Goal: Task Accomplishment & Management: Manage account settings

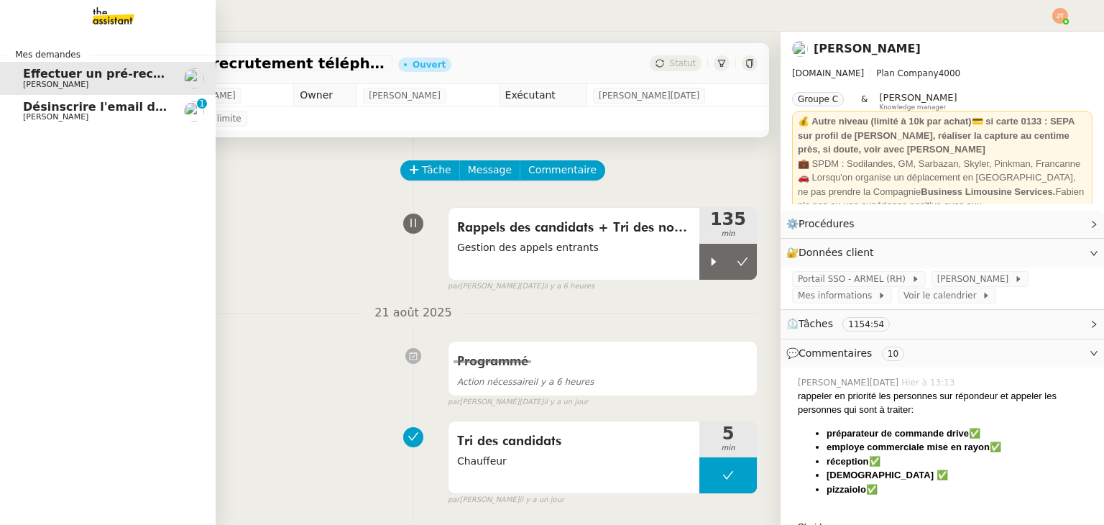
scroll to position [30, 0]
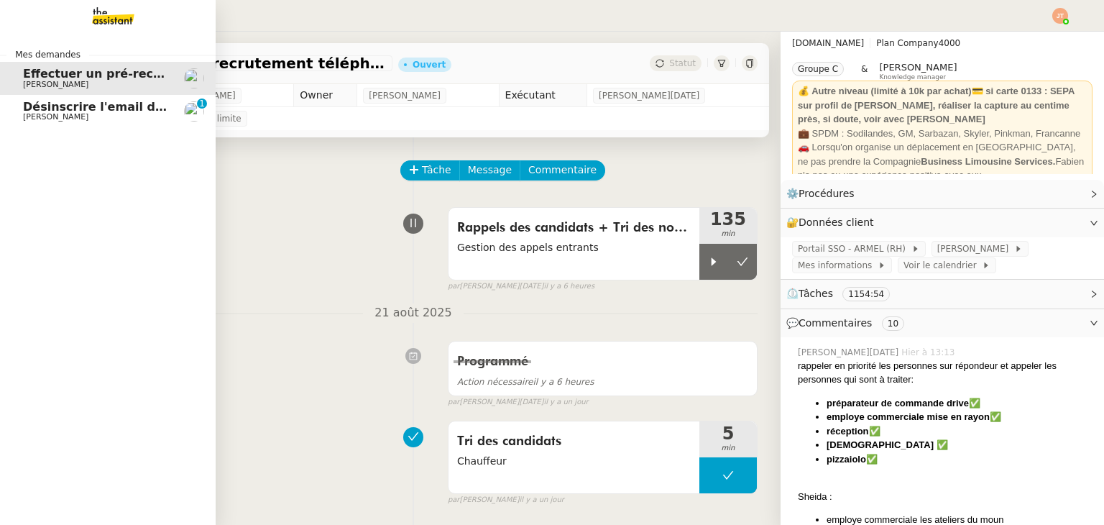
drag, startPoint x: 0, startPoint y: 0, endPoint x: 78, endPoint y: 108, distance: 132.9
click at [78, 108] on span "Désinscrire l'email de [PERSON_NAME]" at bounding box center [148, 107] width 251 height 14
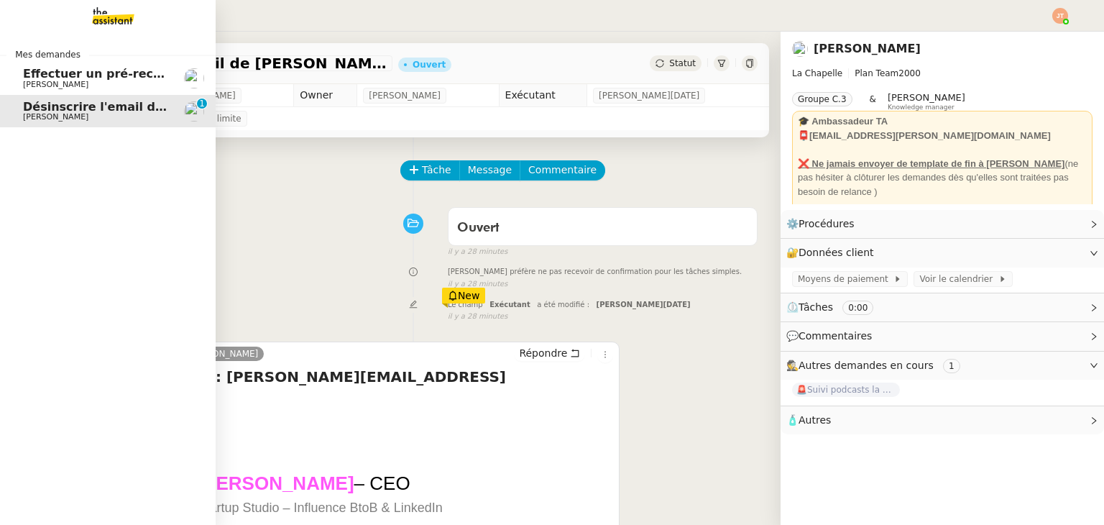
click at [72, 78] on span "Effectuer un pré-recrutement téléphonique" at bounding box center [163, 74] width 280 height 14
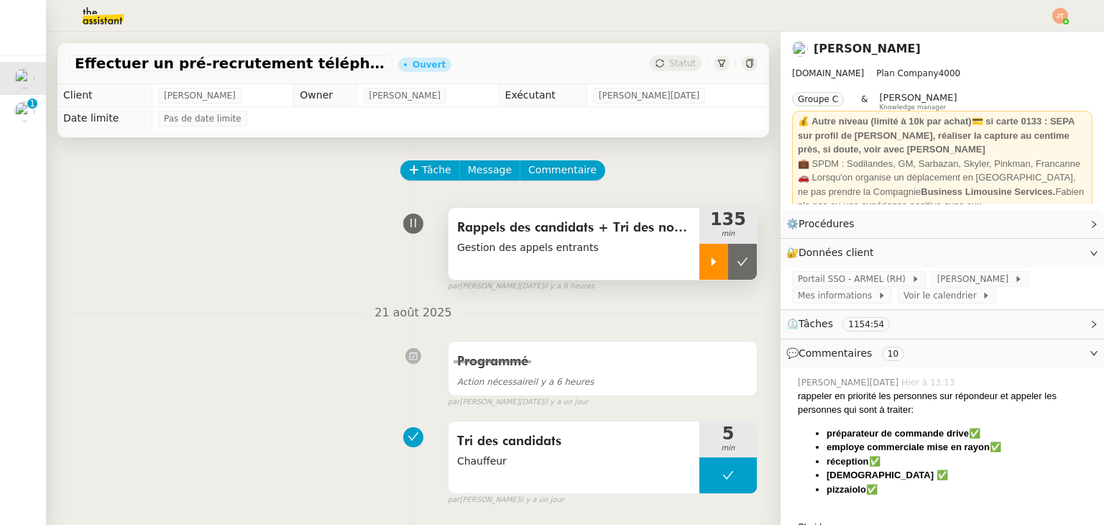
click at [708, 260] on icon at bounding box center [714, 262] width 12 height 12
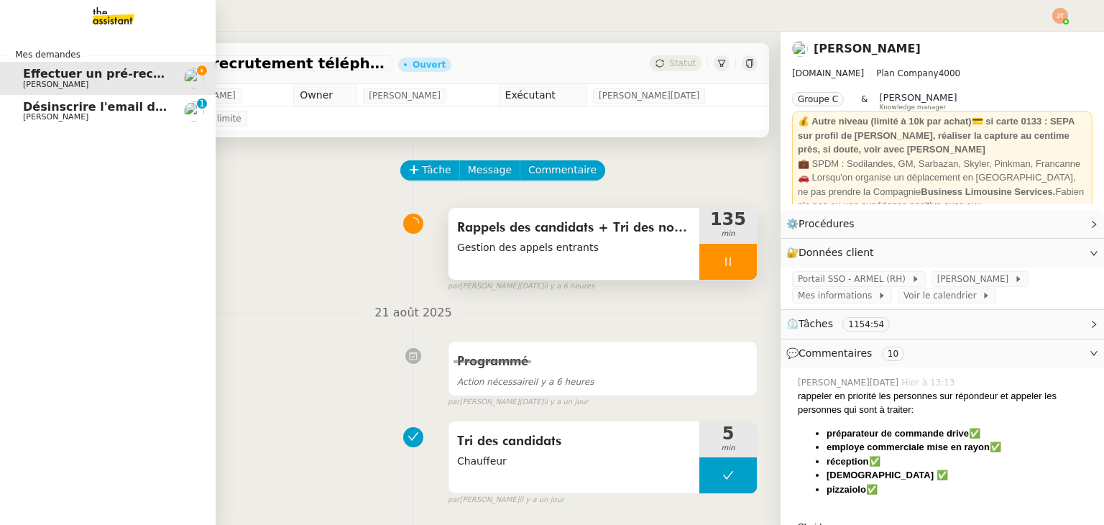
click at [98, 112] on span "Désinscrire l'email de [PERSON_NAME]" at bounding box center [148, 107] width 251 height 14
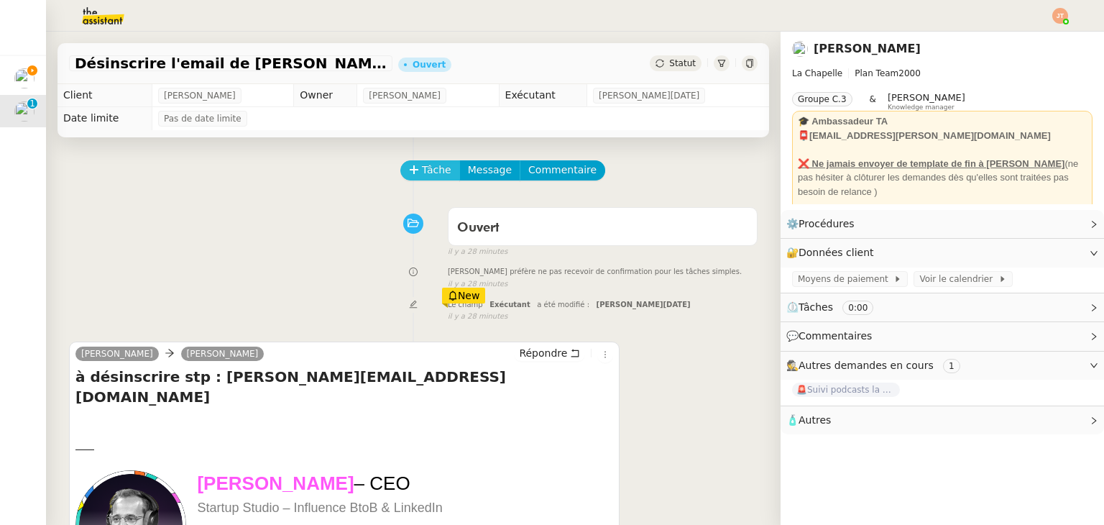
click at [421, 180] on button "Tâche" at bounding box center [431, 170] width 60 height 20
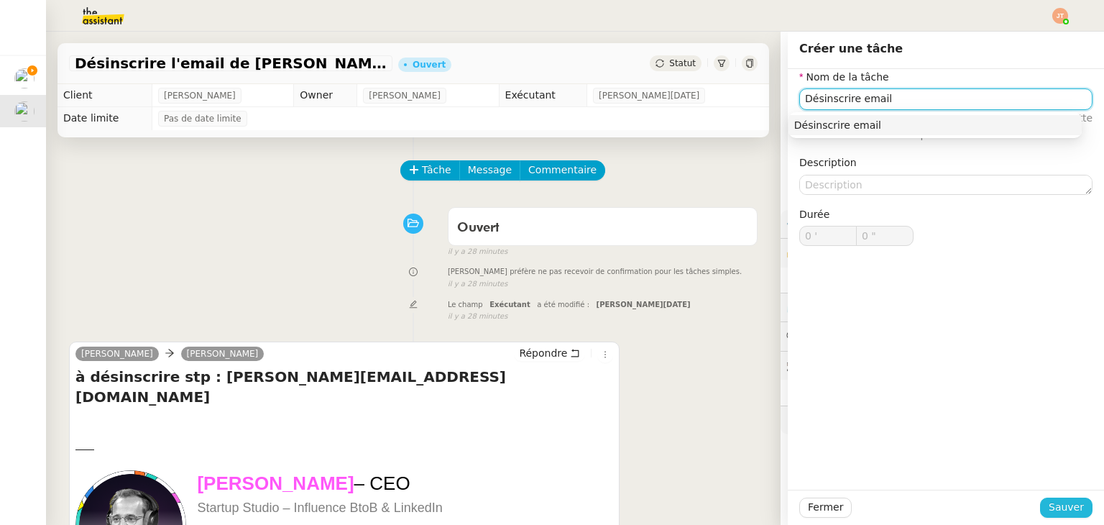
type input "Désinscrire email"
click at [1059, 501] on span "Sauver" at bounding box center [1066, 507] width 35 height 17
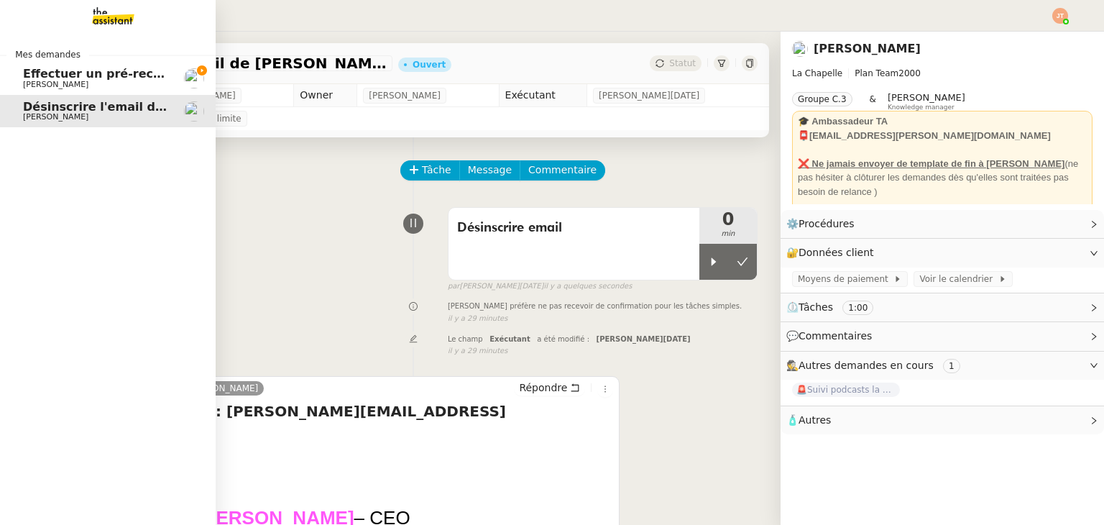
drag, startPoint x: 63, startPoint y: 79, endPoint x: 610, endPoint y: 144, distance: 551.0
click at [63, 79] on span "Effectuer un pré-recrutement téléphonique" at bounding box center [163, 74] width 280 height 14
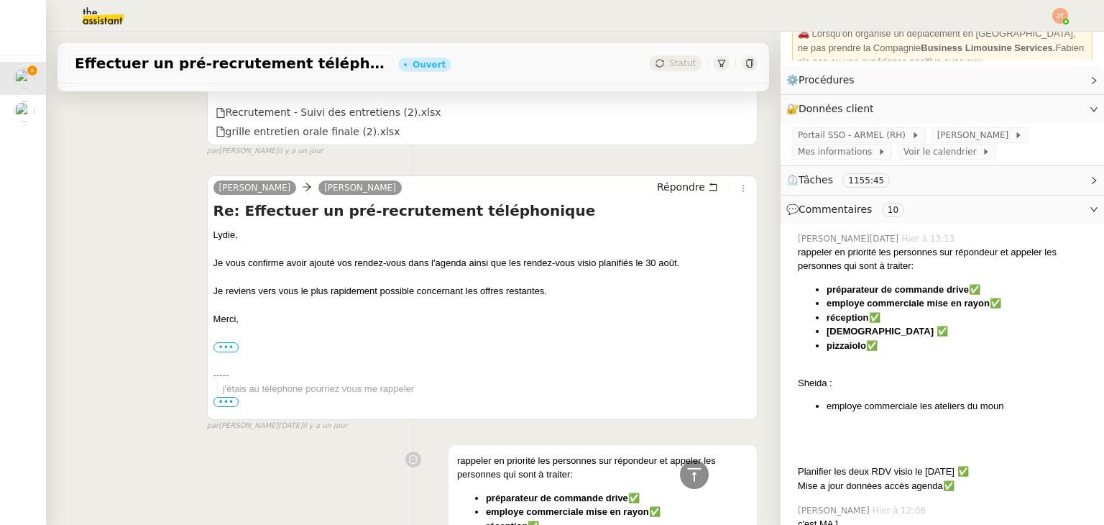
scroll to position [935, 0]
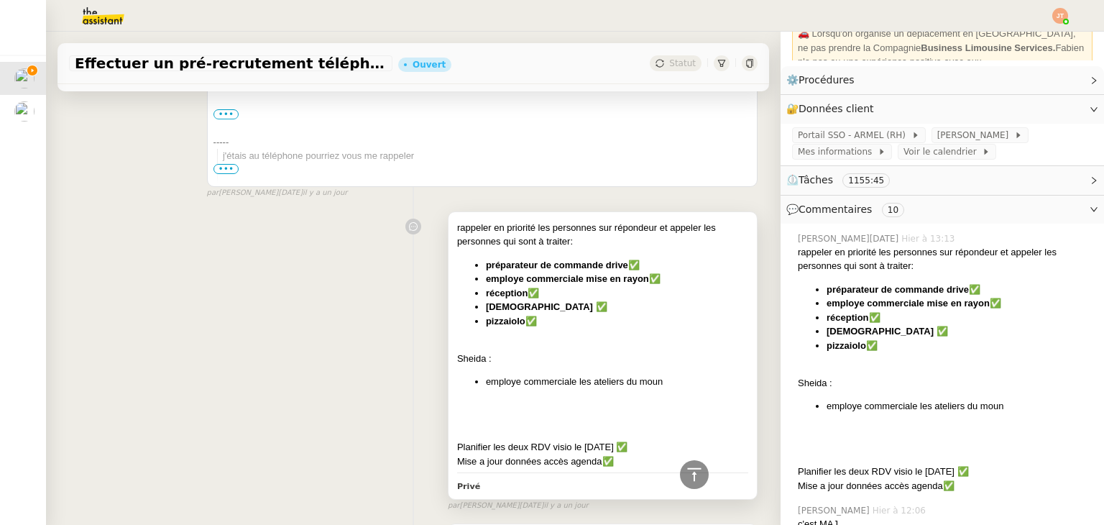
click at [604, 314] on li "[DEMOGRAPHIC_DATA] ✅" at bounding box center [617, 307] width 262 height 14
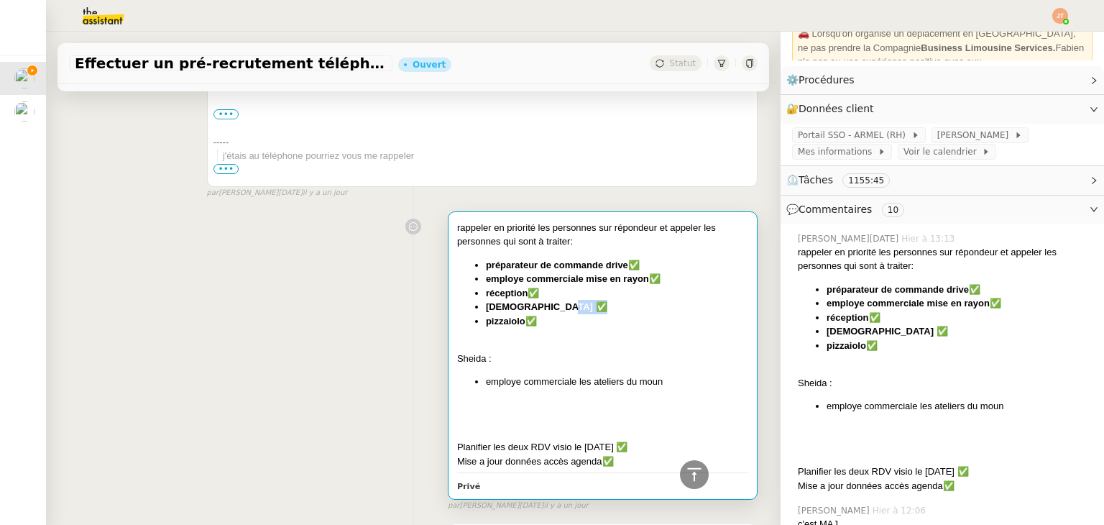
click at [604, 314] on li "[DEMOGRAPHIC_DATA] ✅" at bounding box center [617, 307] width 262 height 14
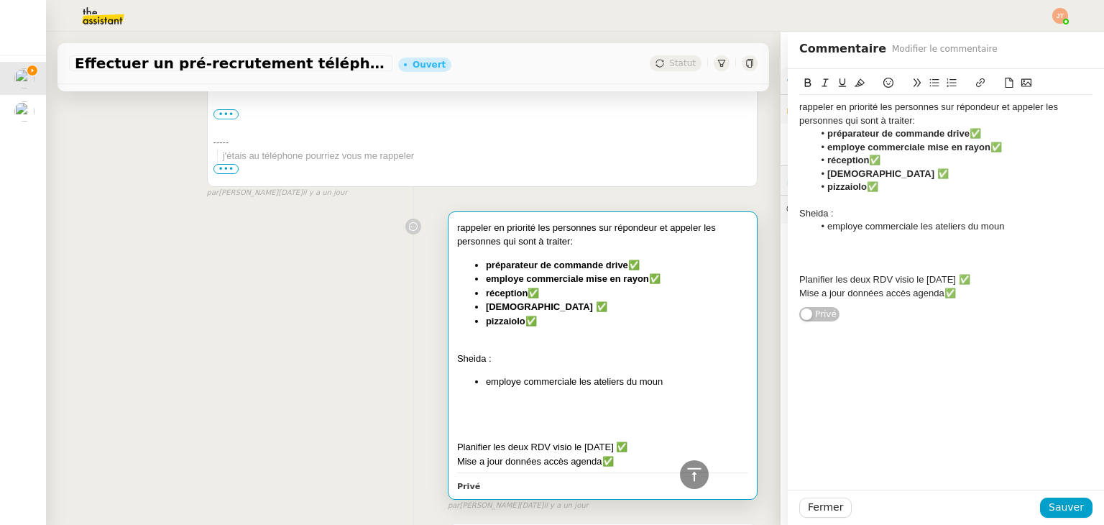
click at [824, 213] on div "Sheida :" at bounding box center [946, 213] width 293 height 13
drag, startPoint x: 836, startPoint y: 212, endPoint x: 785, endPoint y: 212, distance: 51.1
click at [788, 212] on div "rappeler en priorité les personnes sur répondeur et appeler les personnes qui s…" at bounding box center [946, 195] width 316 height 253
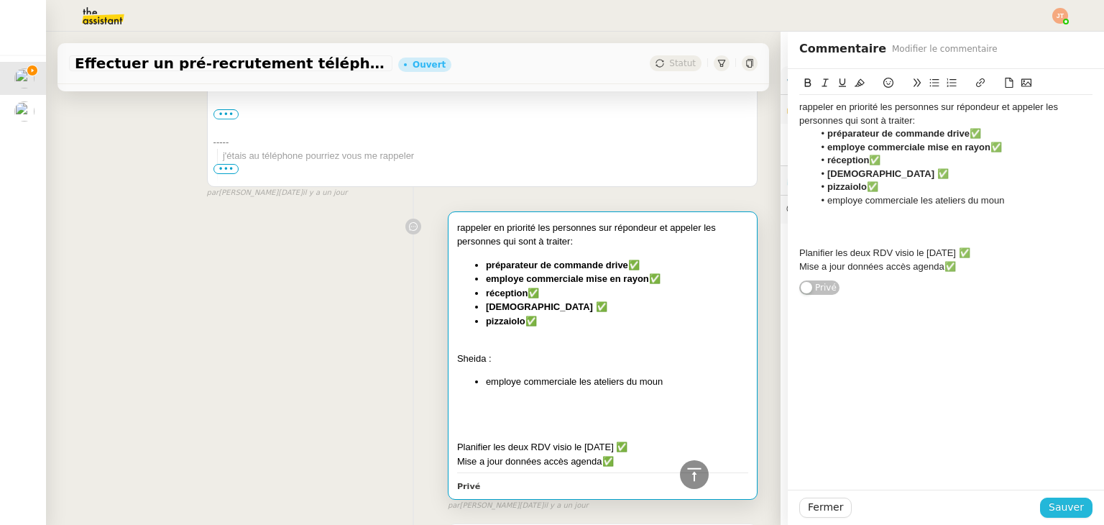
click at [1057, 501] on span "Sauver" at bounding box center [1066, 507] width 35 height 17
